Goal: Task Accomplishment & Management: Manage account settings

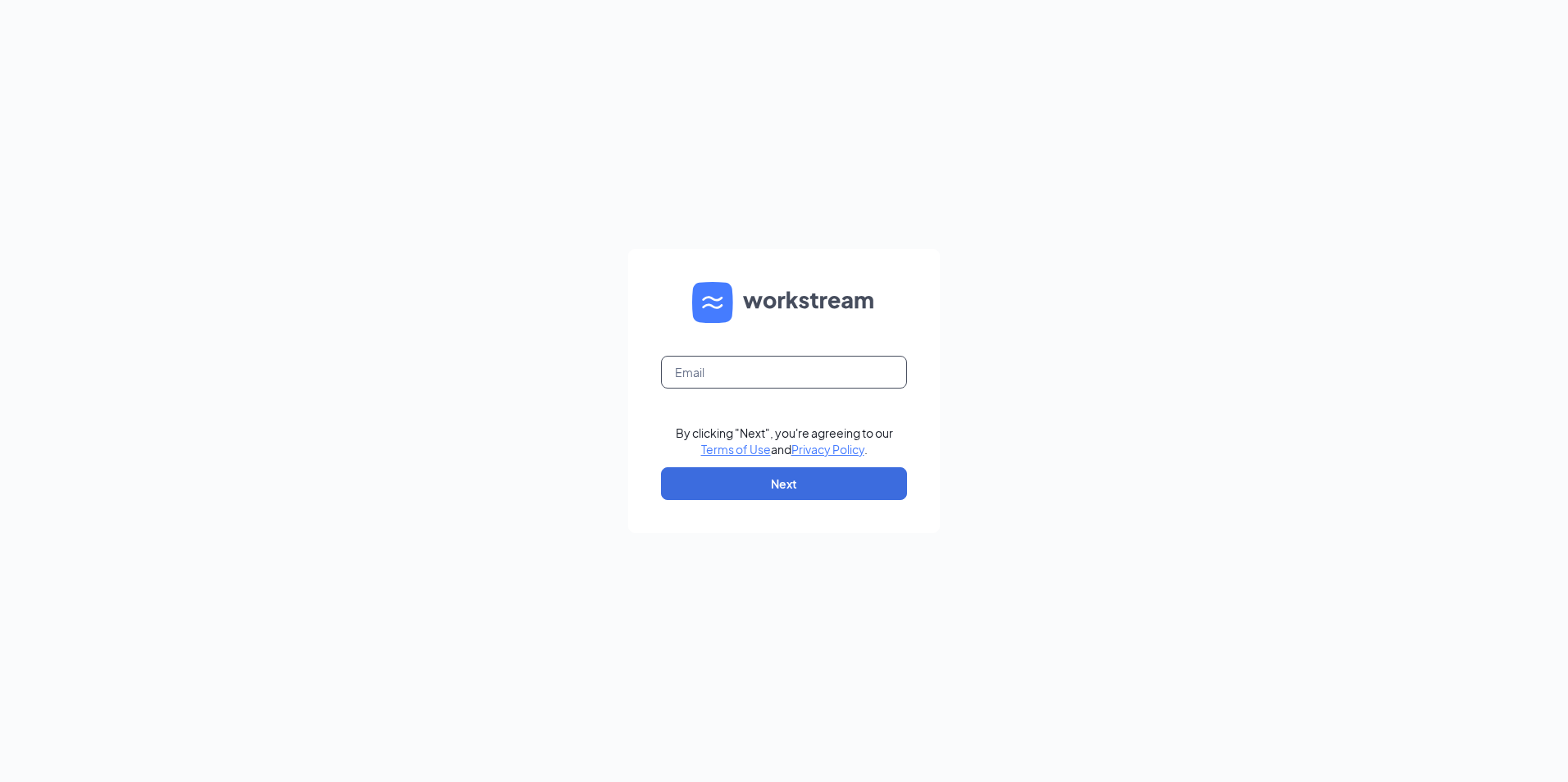
drag, startPoint x: 723, startPoint y: 414, endPoint x: 750, endPoint y: 387, distance: 38.2
click at [750, 387] on input "text" at bounding box center [784, 372] width 246 height 33
type input "culversofmarion@gmail.com"
click at [767, 472] on button "Next" at bounding box center [784, 483] width 246 height 33
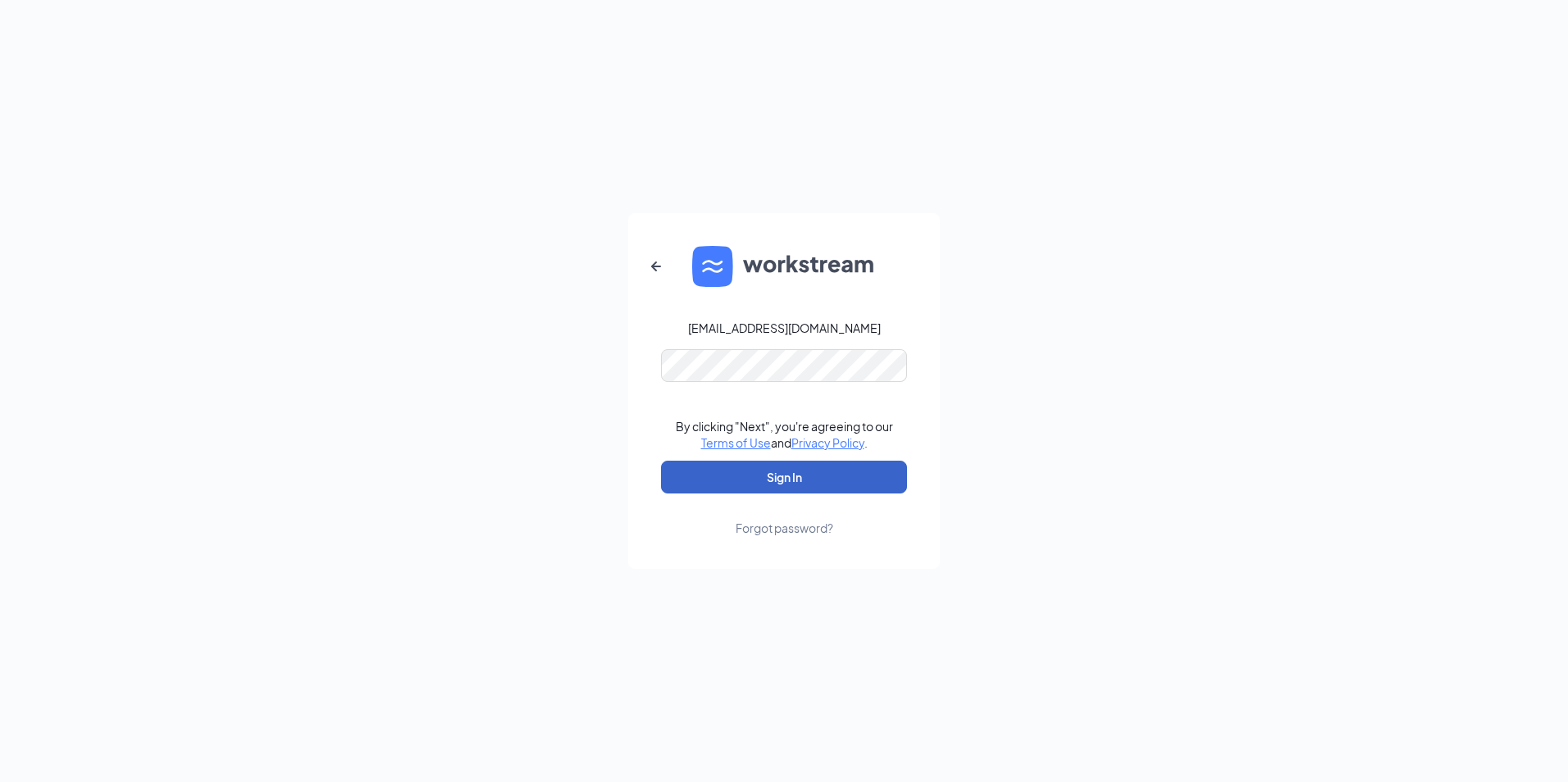
click at [772, 473] on button "Sign In" at bounding box center [784, 477] width 246 height 33
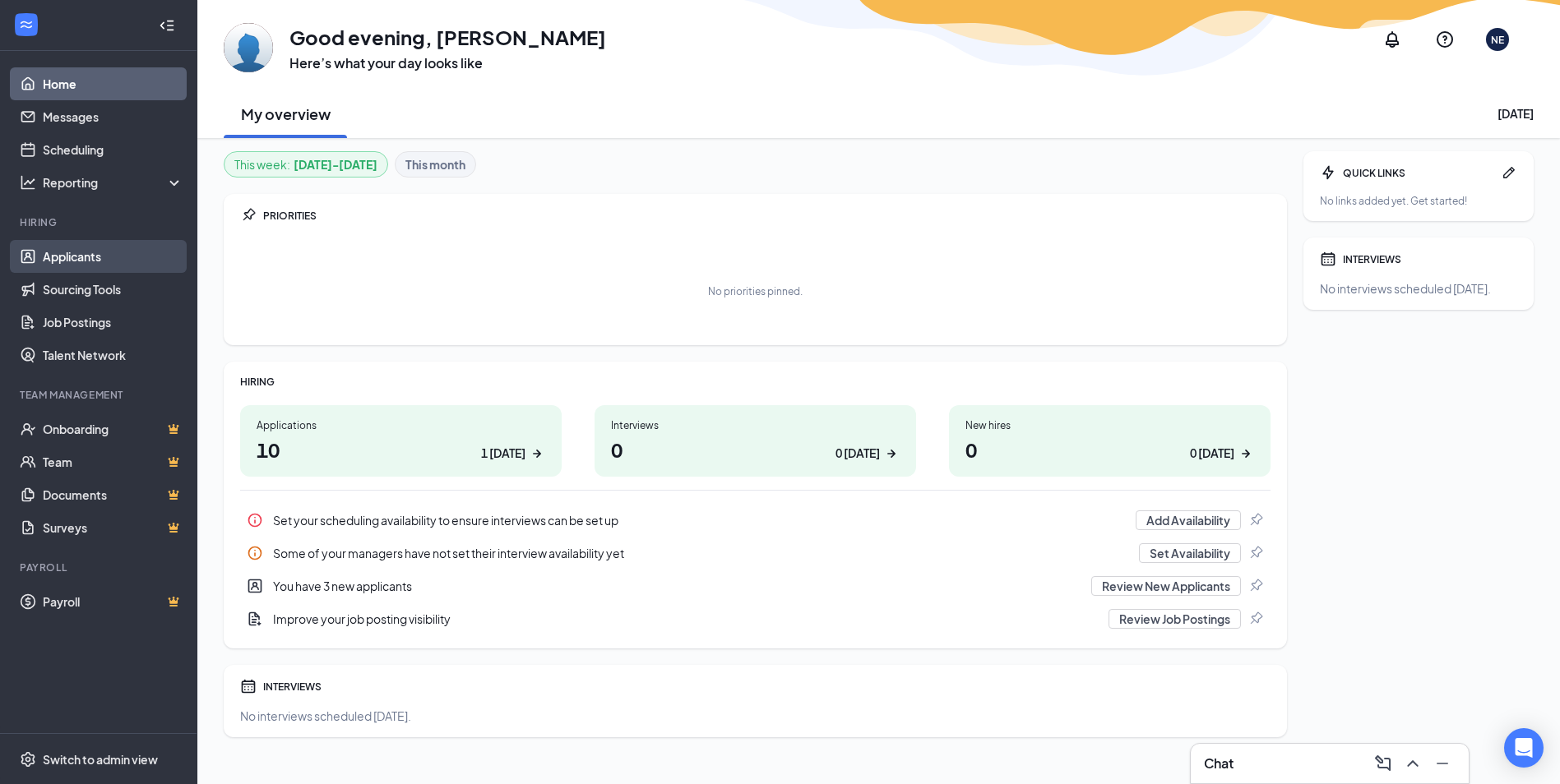
click at [120, 251] on link "Applicants" at bounding box center [113, 256] width 141 height 33
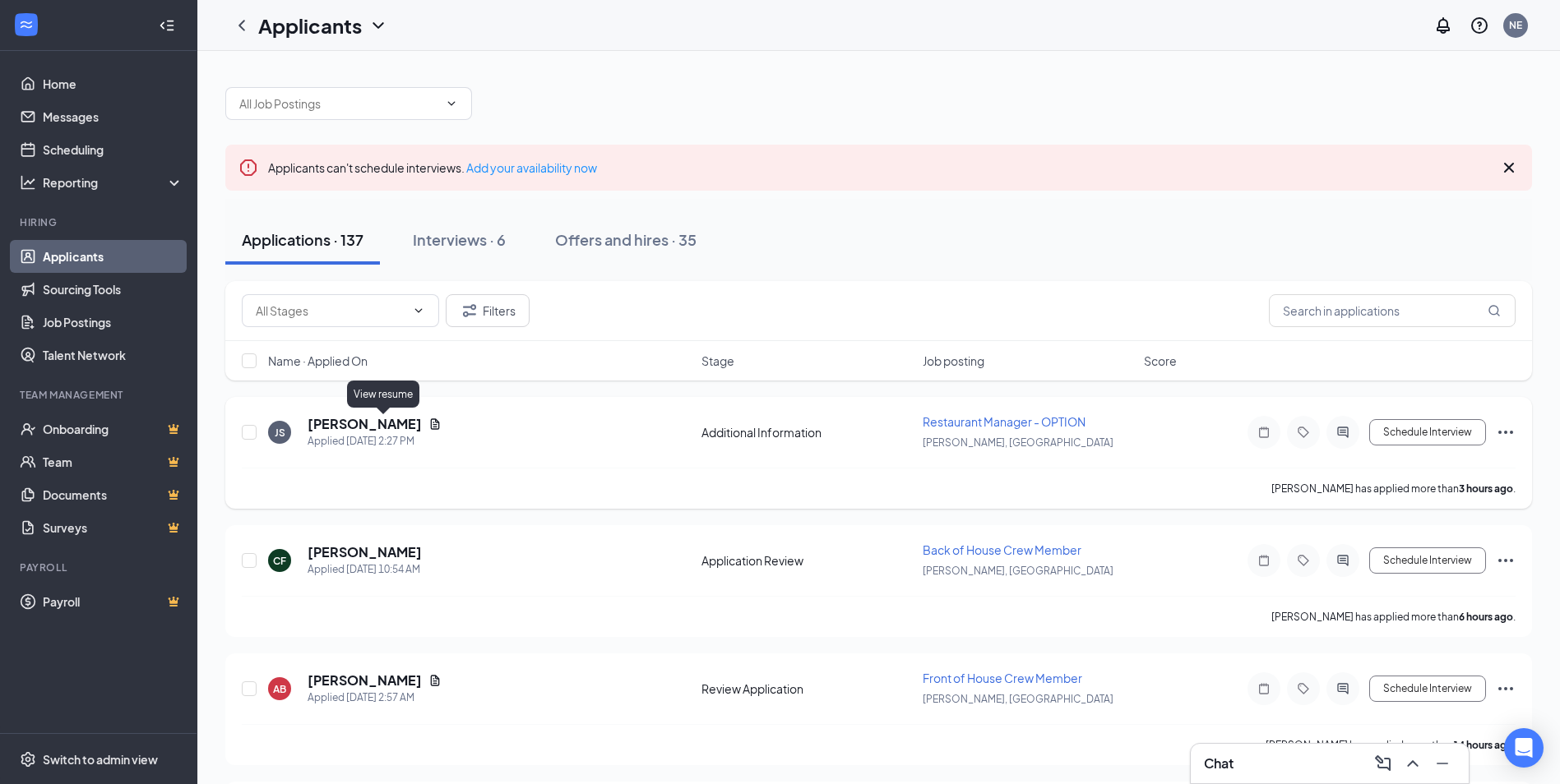
click at [431, 428] on icon "Document" at bounding box center [435, 423] width 9 height 11
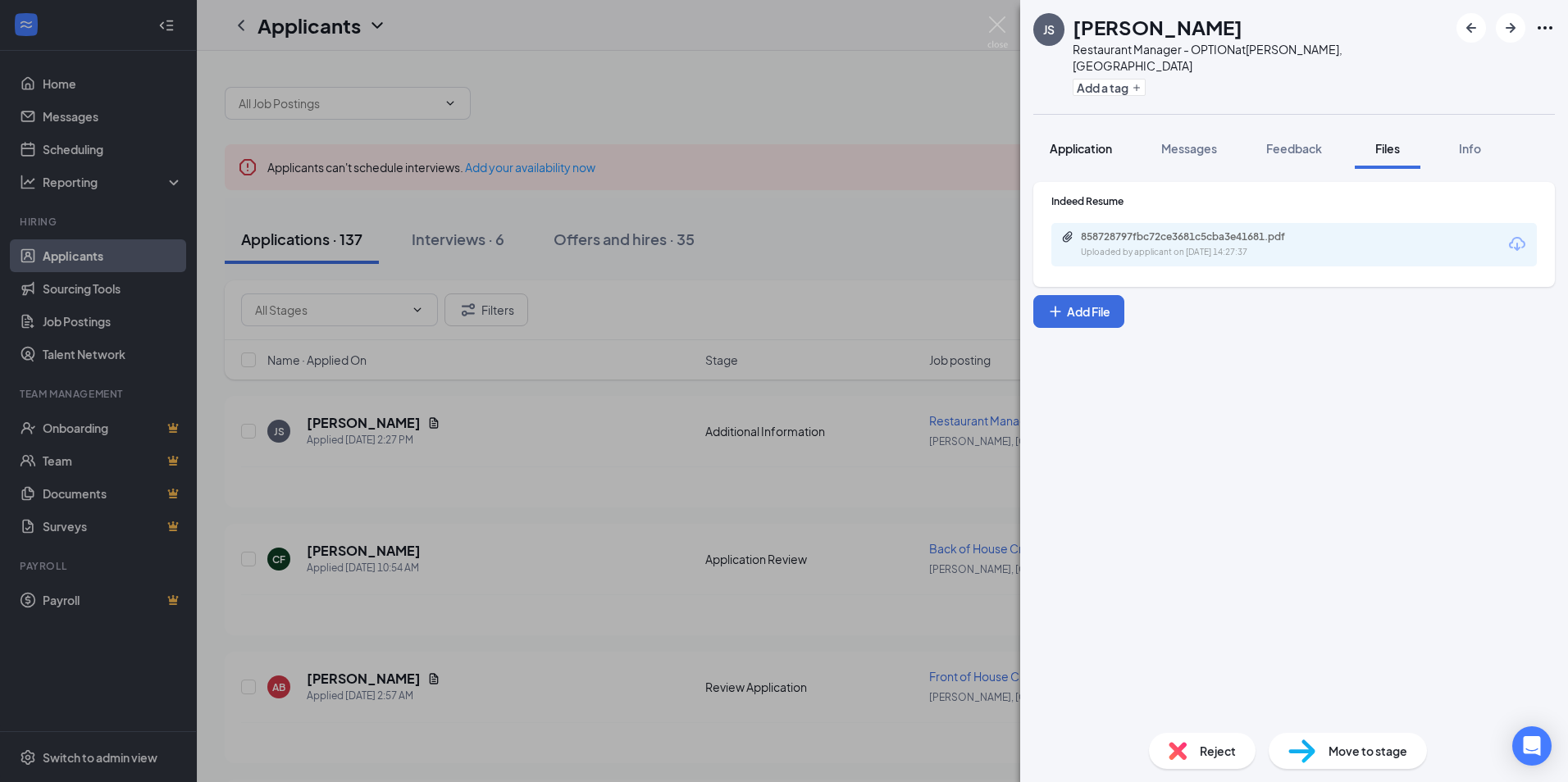
click at [1094, 141] on span "Application" at bounding box center [1081, 148] width 63 height 15
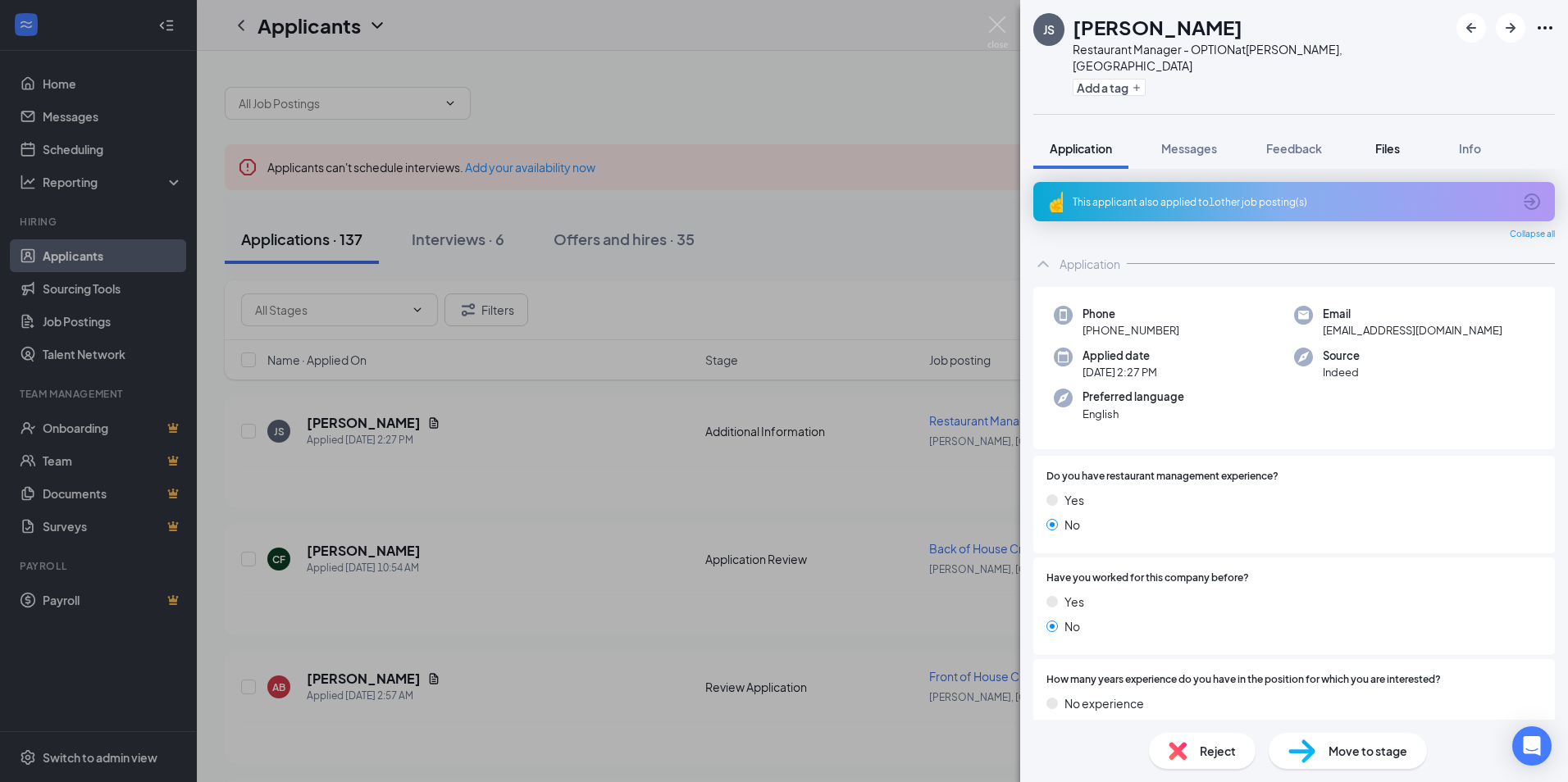
click at [1389, 141] on span "Files" at bounding box center [1388, 148] width 25 height 15
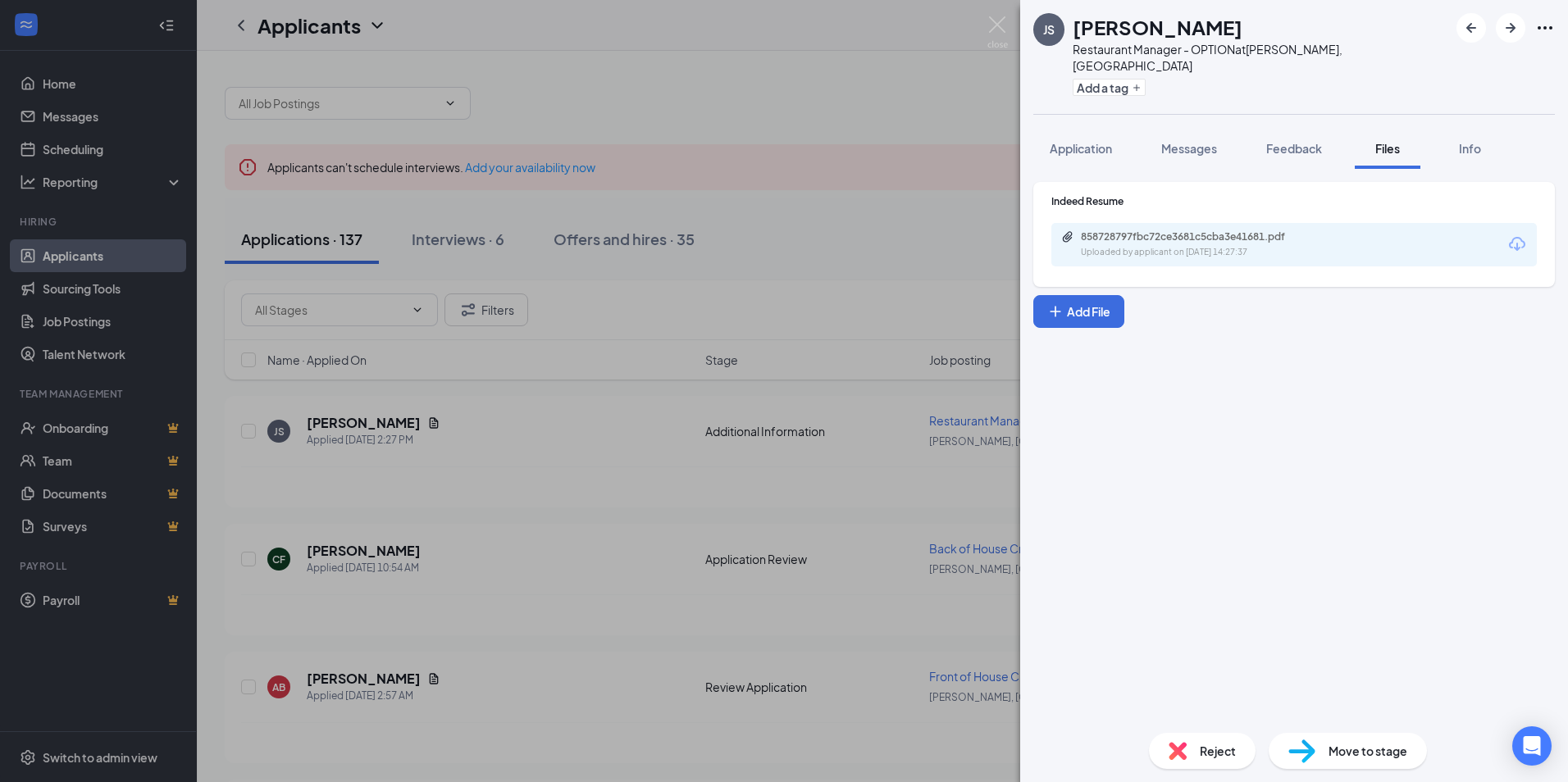
click at [1156, 223] on div "858728797fbc72ce3681c5cba3e41681.pdf Uploaded by applicant on [DATE] 14:27:37" at bounding box center [1294, 244] width 485 height 43
click at [1167, 231] on div "858728797fbc72ce3681c5cba3e41681.pdf Uploaded by applicant on [DATE] 14:27:37" at bounding box center [1194, 245] width 266 height 28
click at [951, 103] on div "JS [PERSON_NAME] Restaurant Manager - OPTION at [GEOGRAPHIC_DATA], [GEOGRAPHIC_…" at bounding box center [784, 391] width 1568 height 782
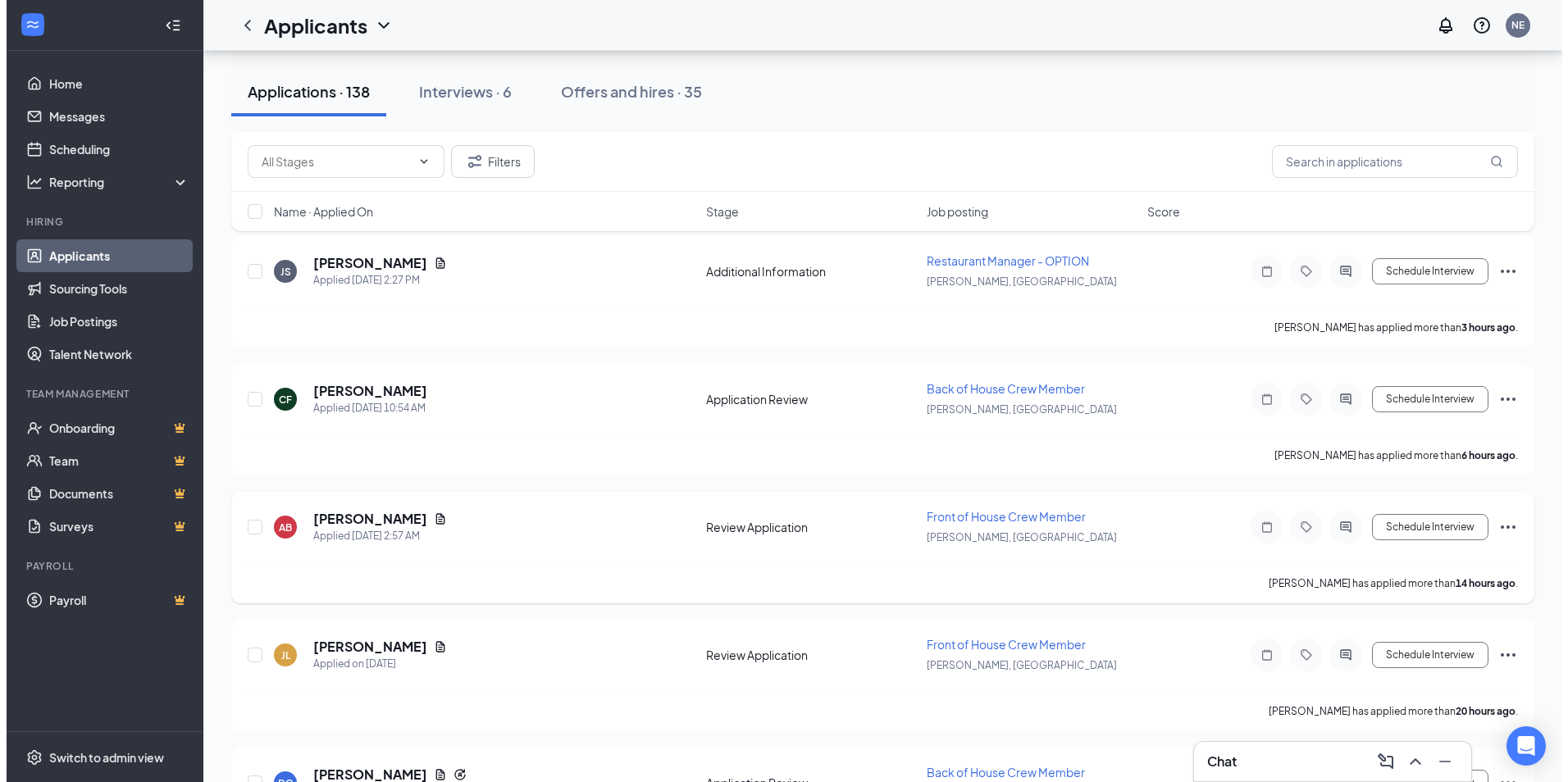
scroll to position [328, 0]
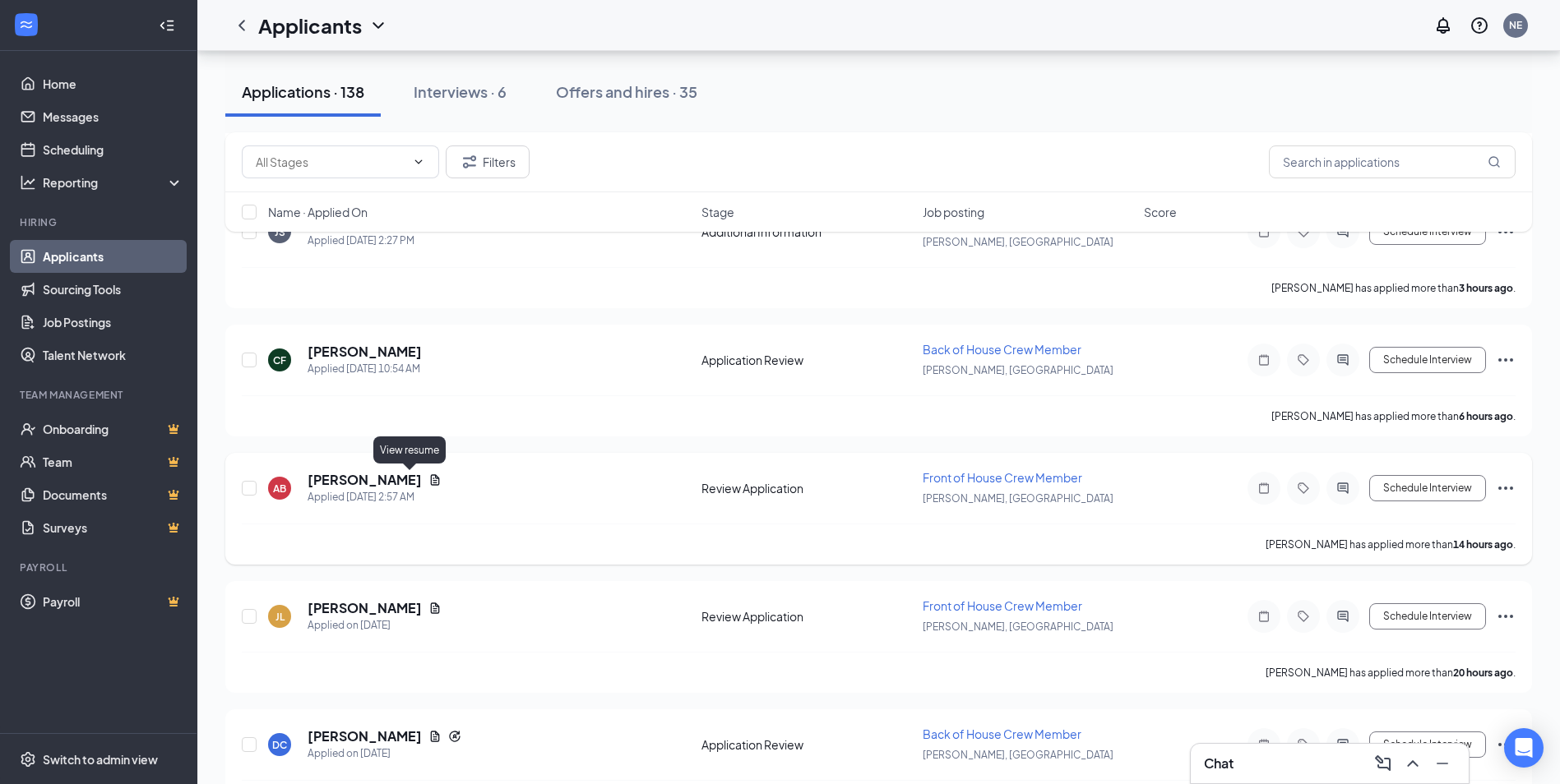
click at [431, 480] on icon "Document" at bounding box center [435, 479] width 9 height 11
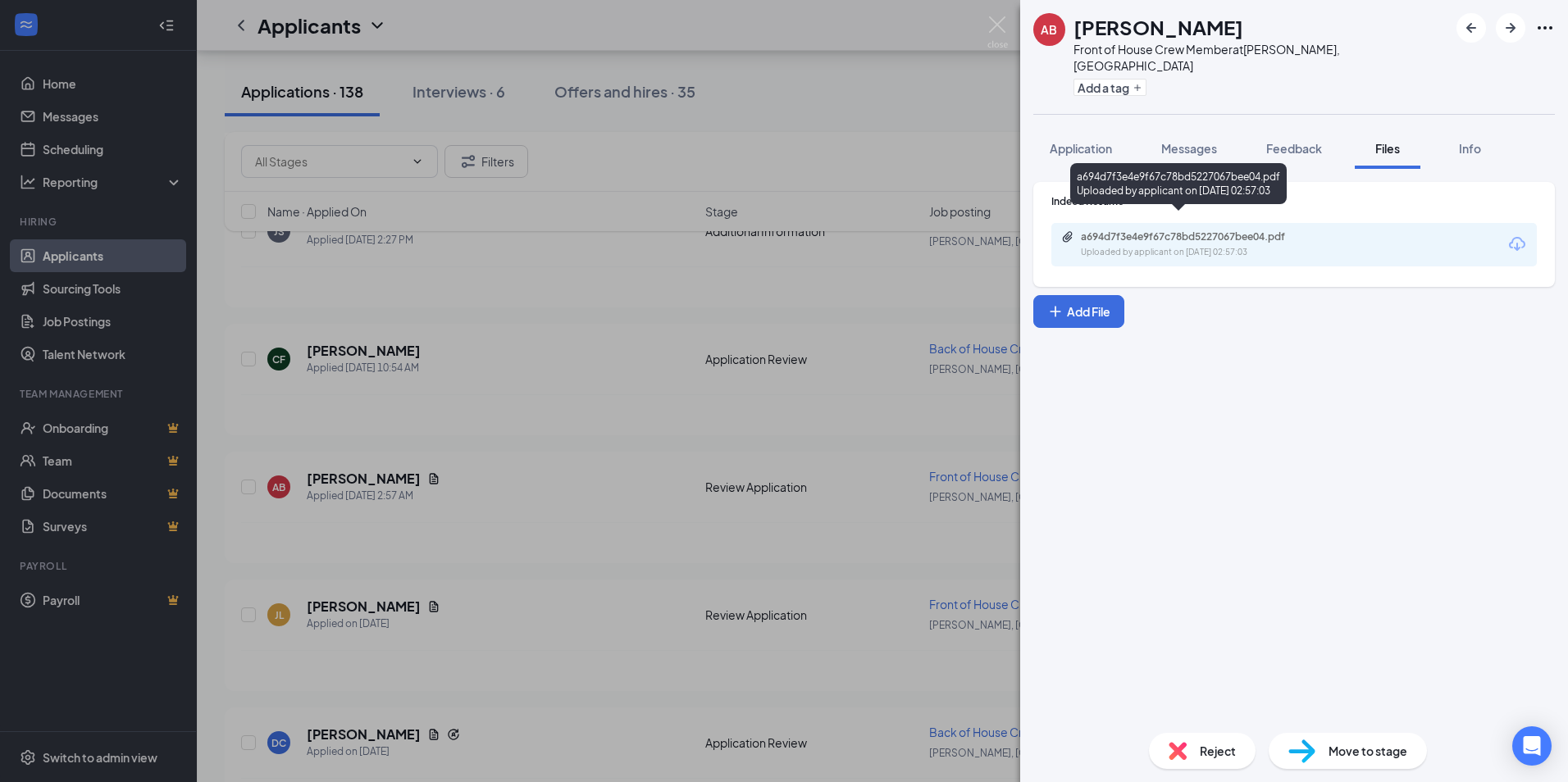
click at [1250, 246] on div "Uploaded by applicant on [DATE] 02:57:03" at bounding box center [1204, 252] width 246 height 13
click at [1104, 141] on span "Application" at bounding box center [1081, 148] width 63 height 15
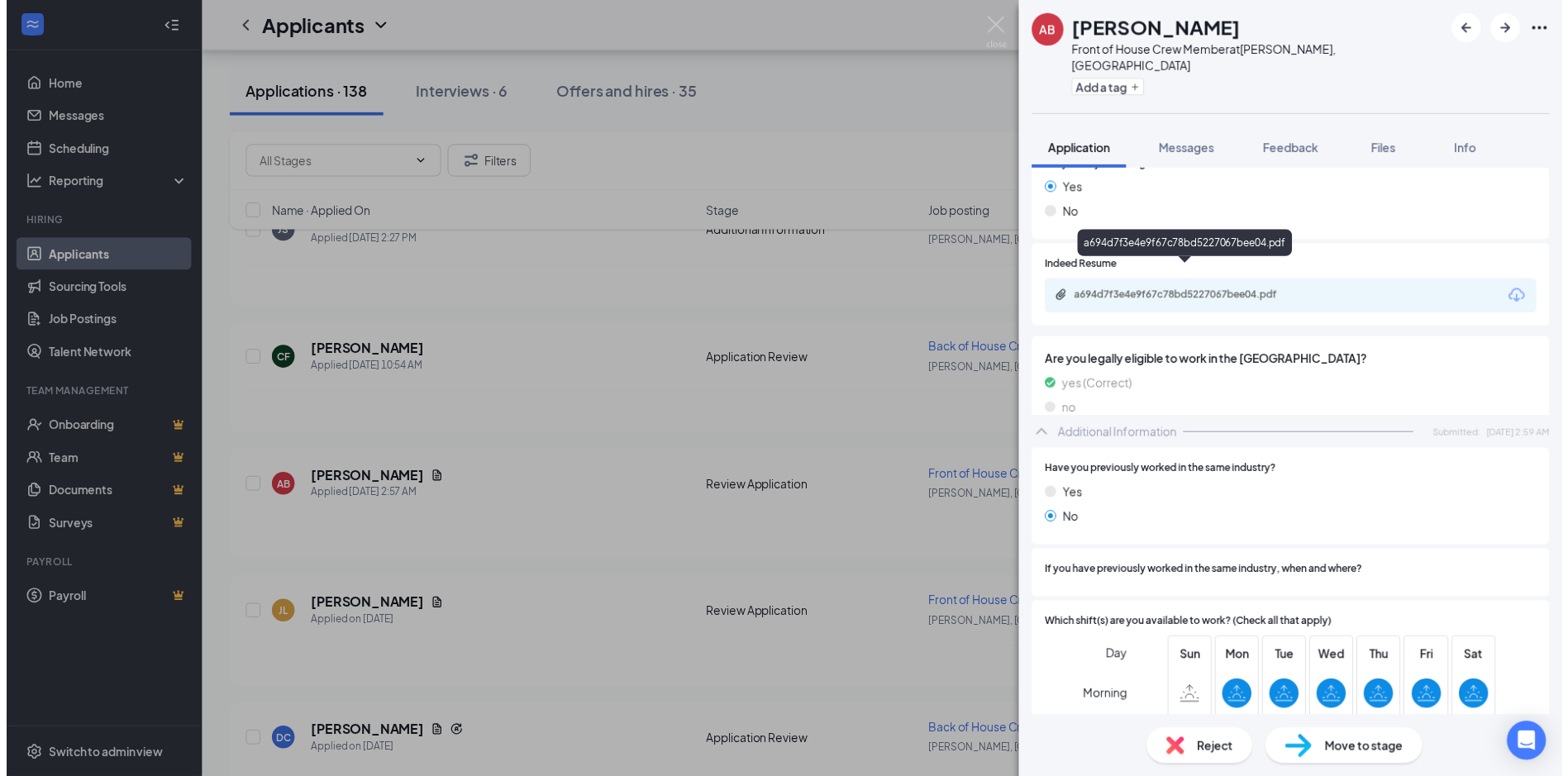
scroll to position [579, 0]
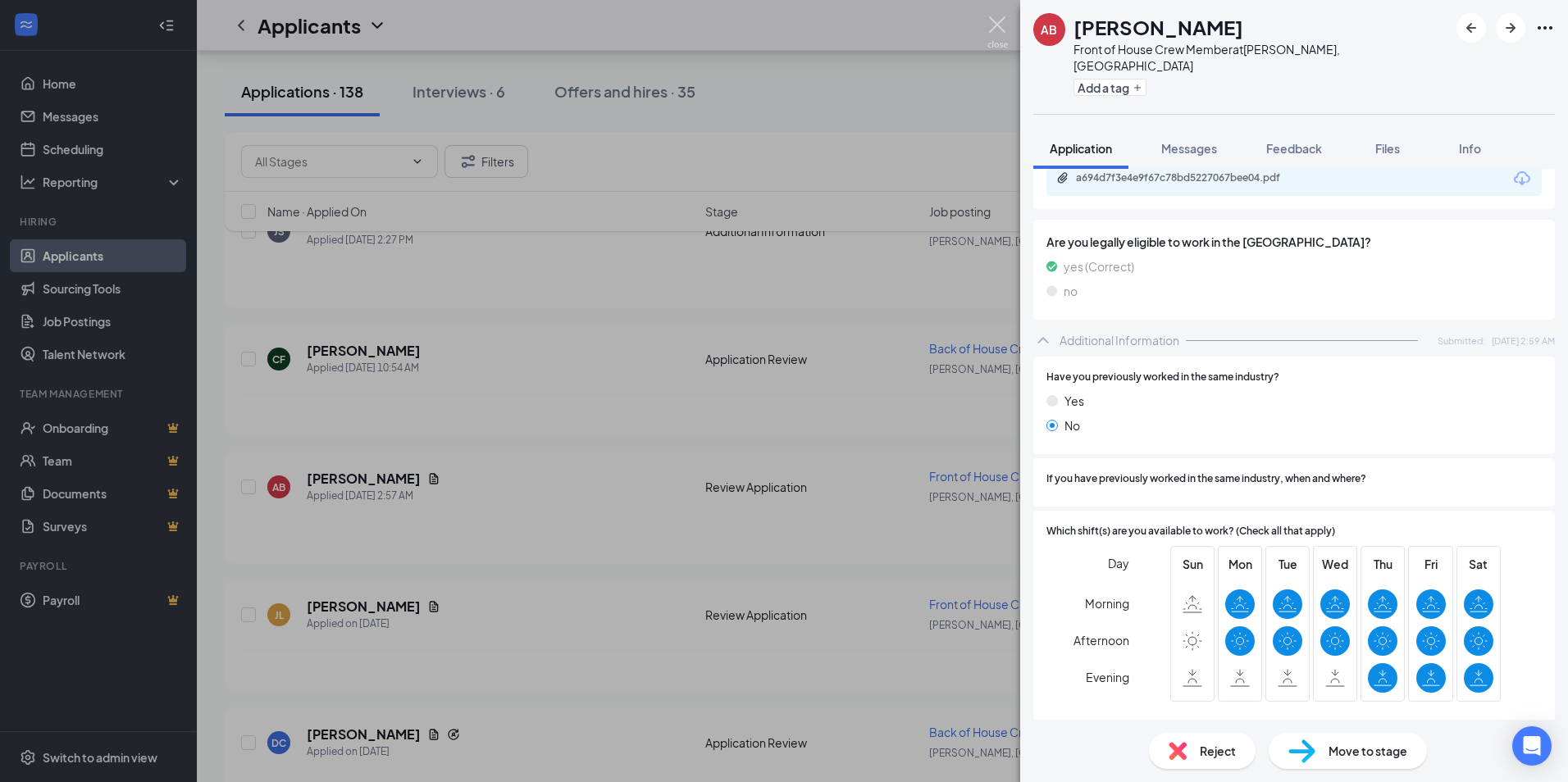
click at [1006, 19] on img at bounding box center [997, 33] width 20 height 32
